Goal: Information Seeking & Learning: Learn about a topic

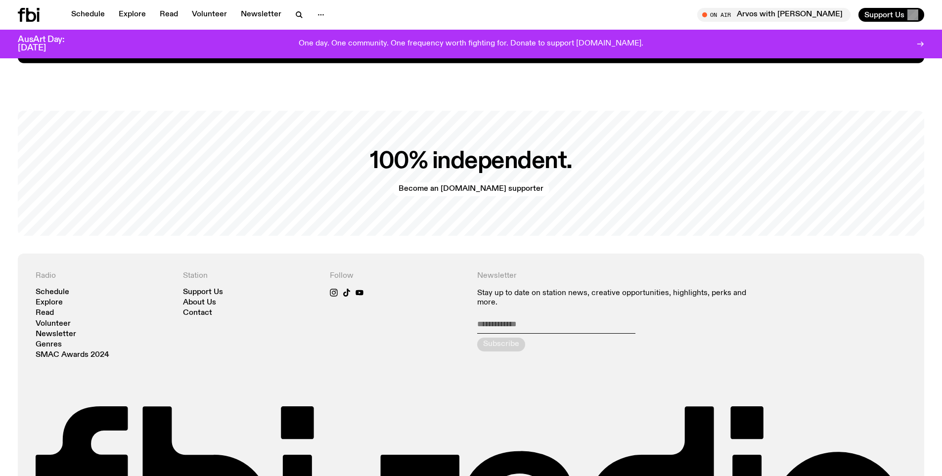
scroll to position [2220, 0]
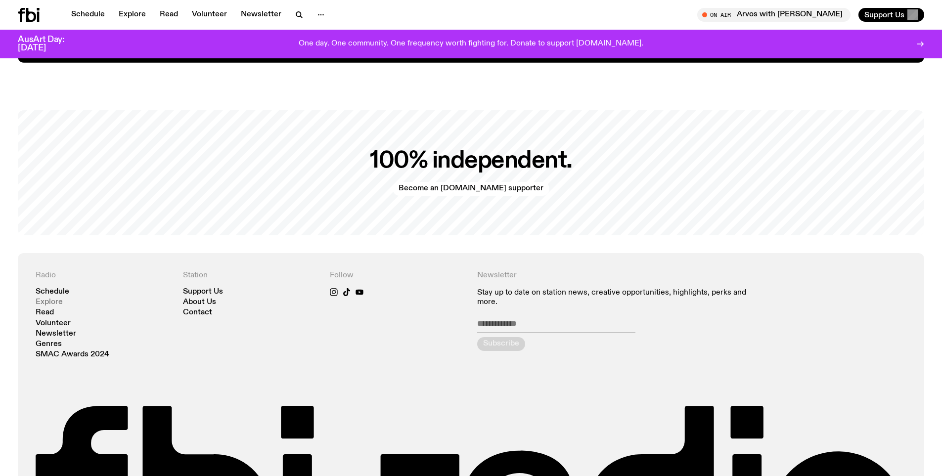
click at [48, 299] on link "Explore" at bounding box center [49, 302] width 27 height 7
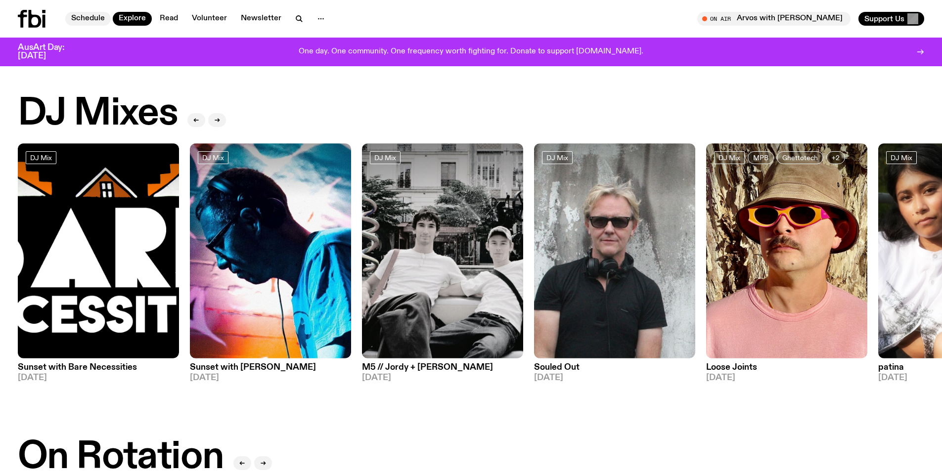
click at [97, 17] on link "Schedule" at bounding box center [87, 19] width 45 height 14
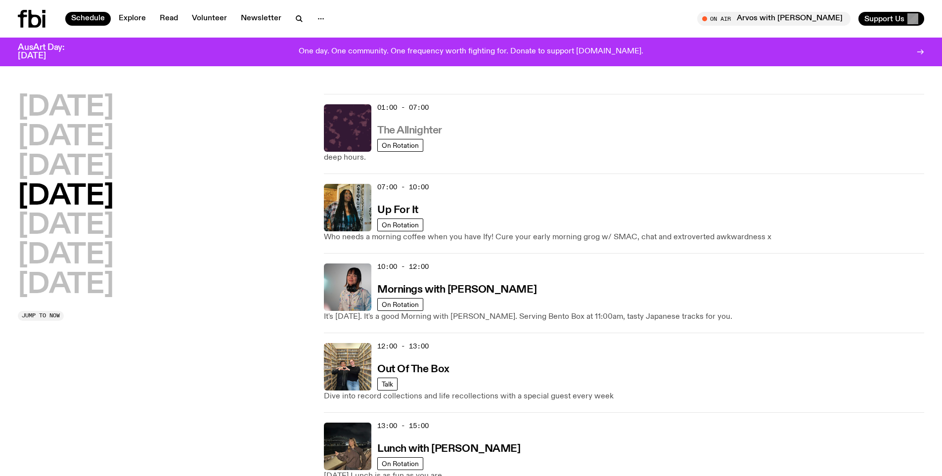
click at [421, 129] on h3 "The Allnighter" at bounding box center [409, 131] width 65 height 10
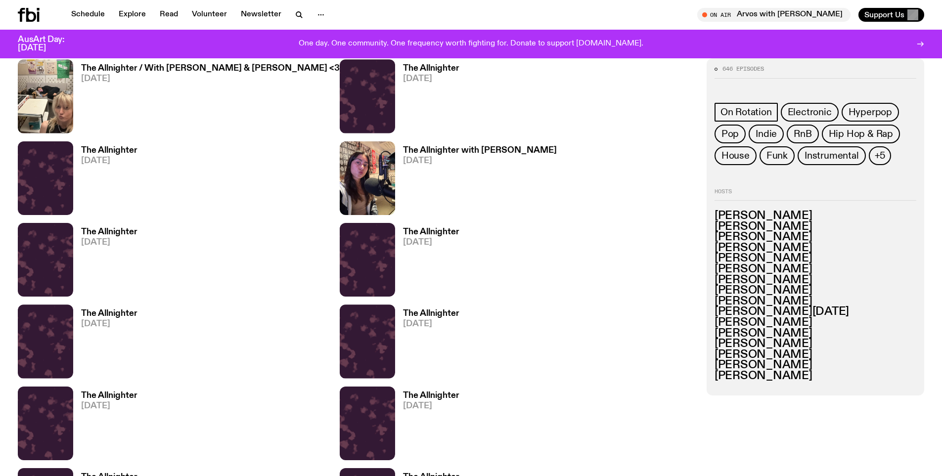
scroll to position [788, 0]
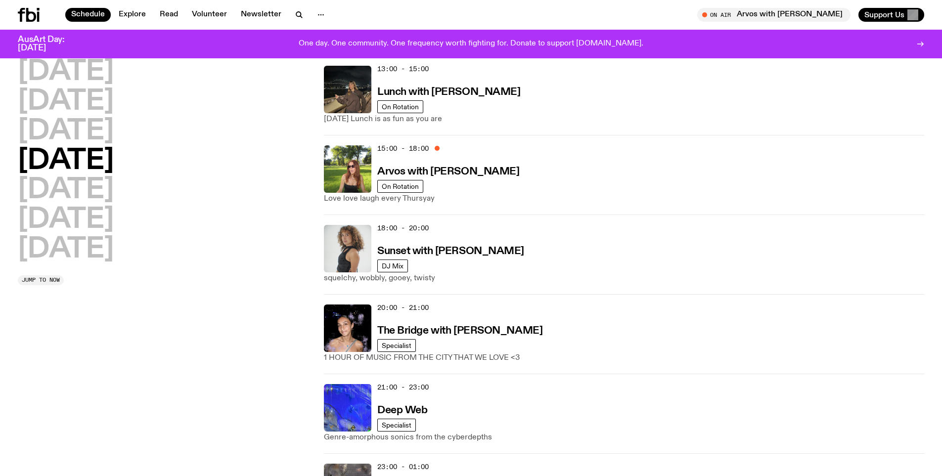
scroll to position [510, 0]
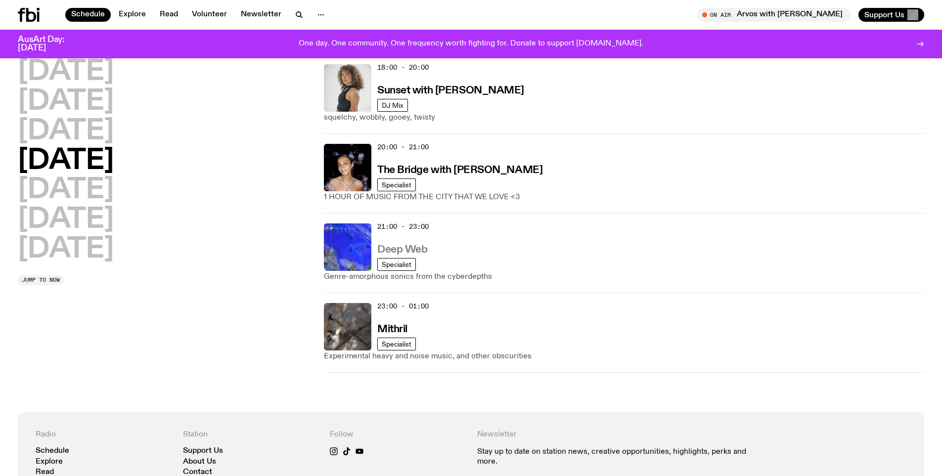
click at [414, 248] on h3 "Deep Web" at bounding box center [402, 250] width 50 height 10
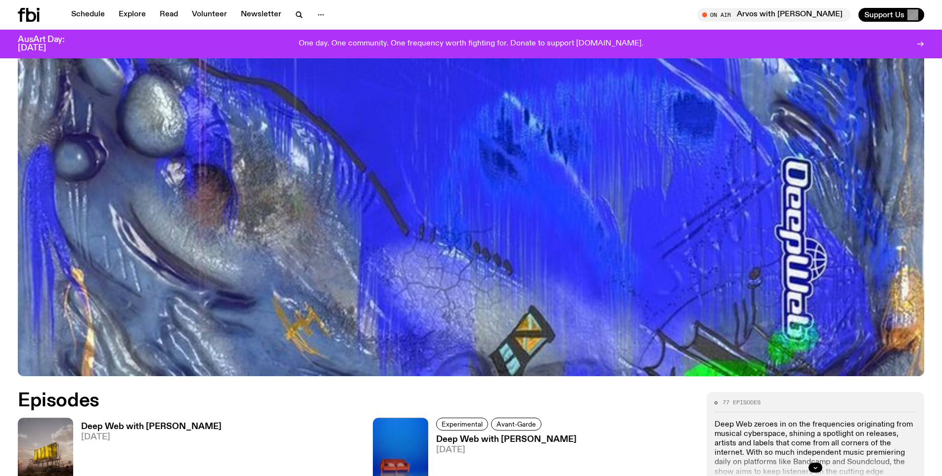
scroll to position [419, 0]
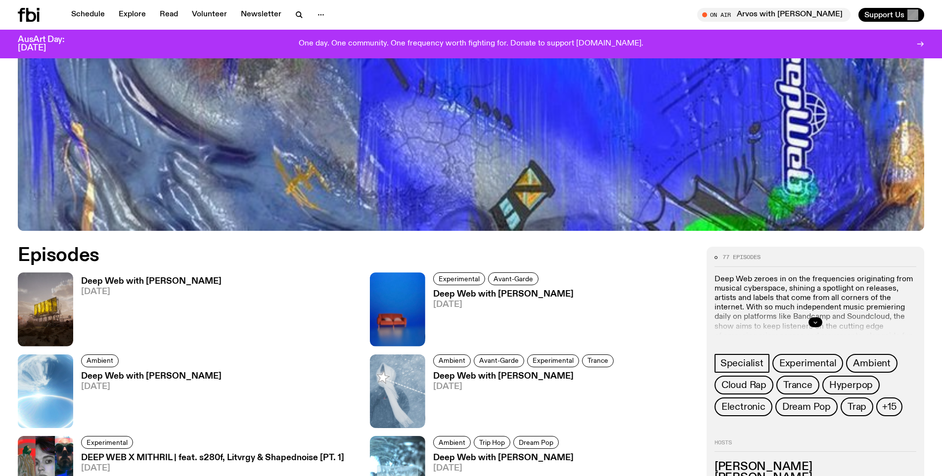
click at [818, 324] on button "button" at bounding box center [816, 323] width 14 height 10
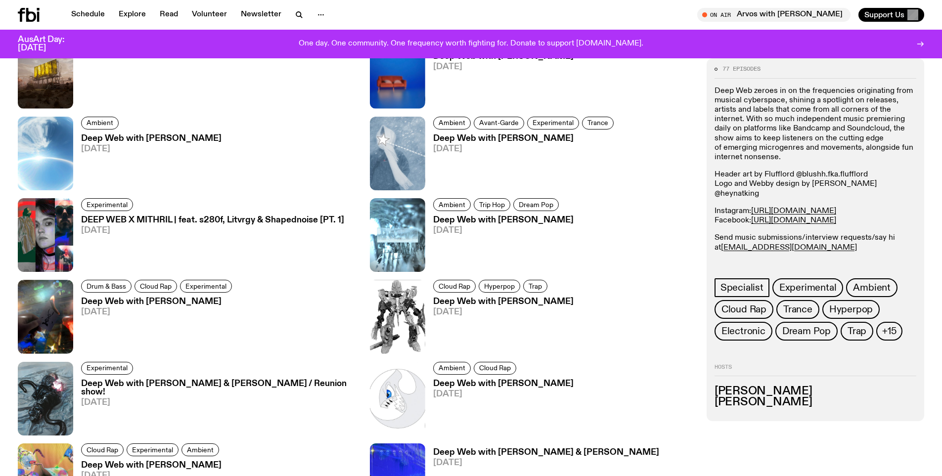
scroll to position [663, 0]
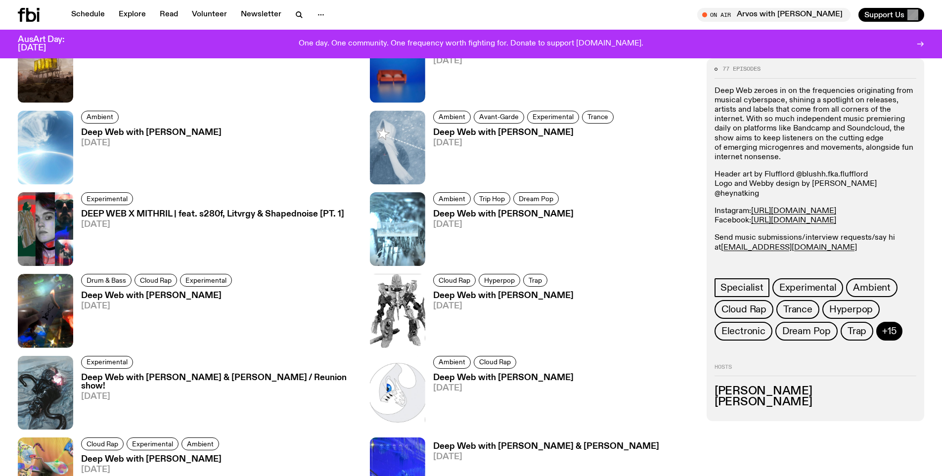
click at [882, 331] on span "+15" at bounding box center [889, 331] width 14 height 11
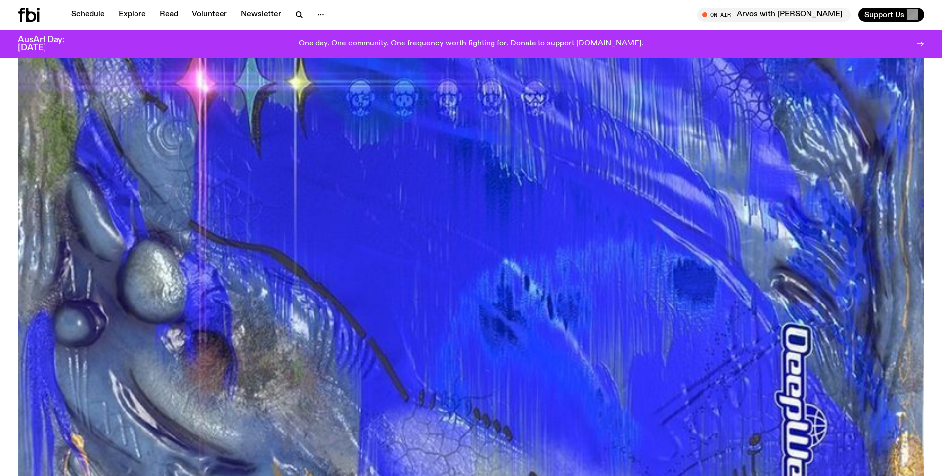
scroll to position [0, 0]
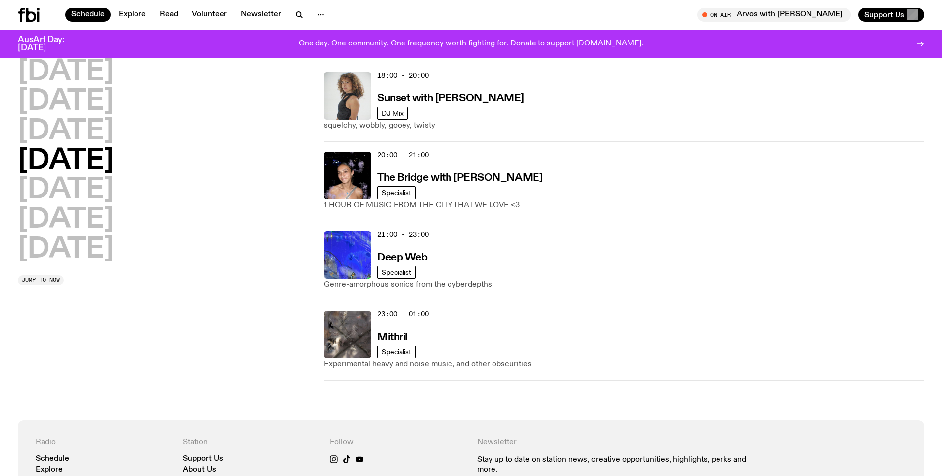
scroll to position [530, 0]
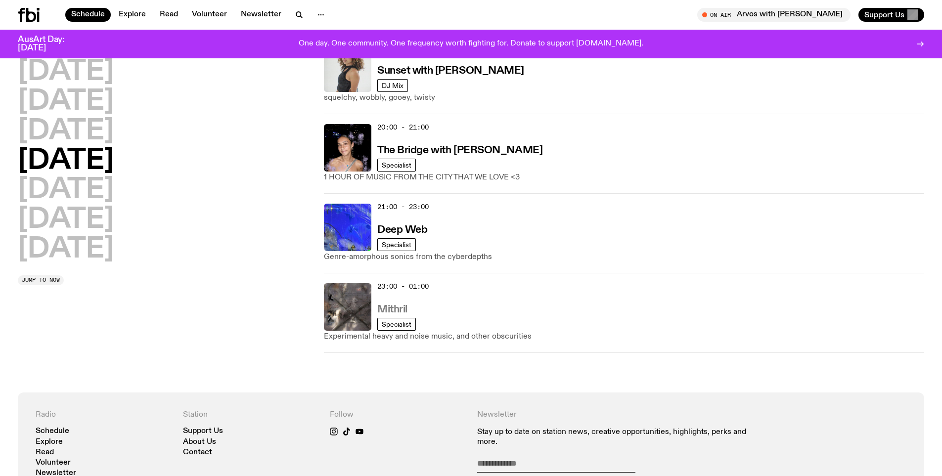
click at [386, 306] on h3 "Mithril" at bounding box center [392, 310] width 30 height 10
